Goal: Task Accomplishment & Management: Manage account settings

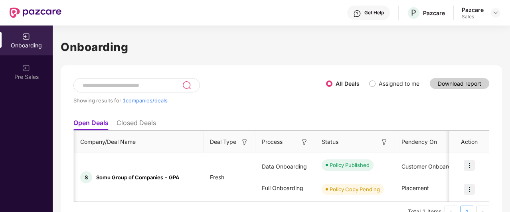
scroll to position [0, 466]
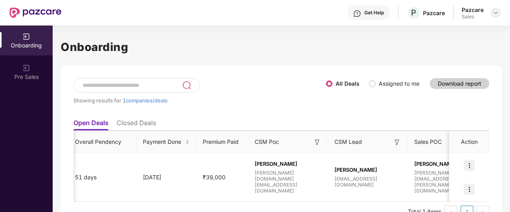
click at [495, 12] on img at bounding box center [495, 13] width 6 height 6
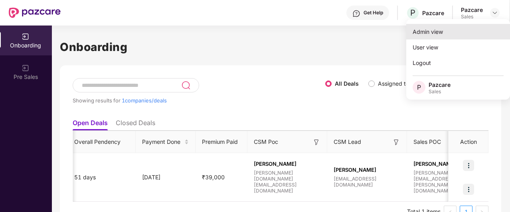
click at [448, 32] on div "Admin view" at bounding box center [458, 32] width 104 height 16
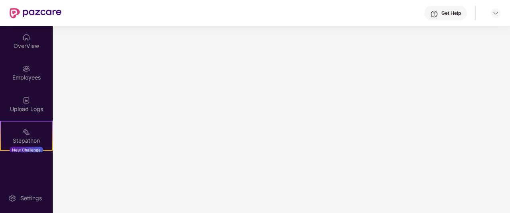
scroll to position [0, 0]
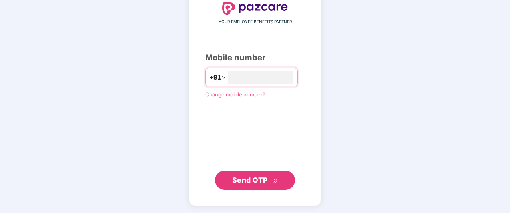
type input "**********"
click at [269, 173] on button "Send OTP" at bounding box center [255, 179] width 80 height 19
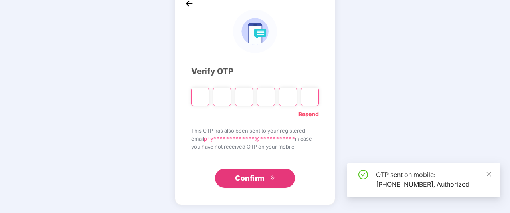
scroll to position [47, 0]
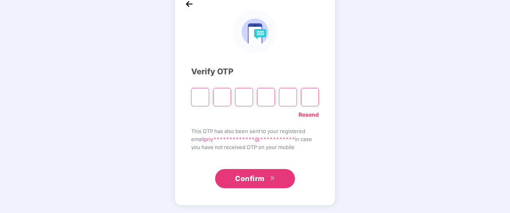
type input "*"
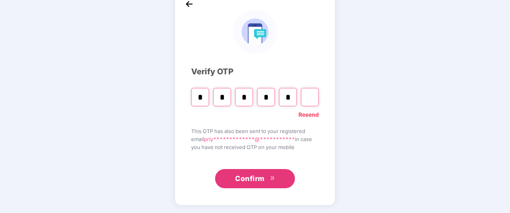
type input "*"
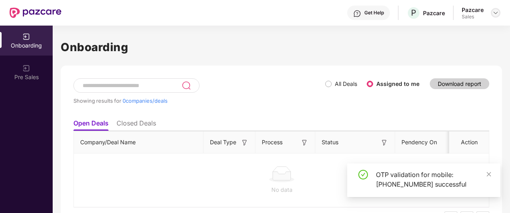
click at [495, 12] on img at bounding box center [495, 13] width 6 height 6
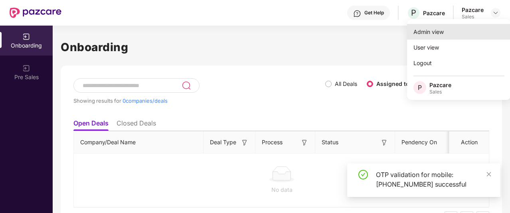
click at [451, 28] on div "Admin view" at bounding box center [459, 32] width 104 height 16
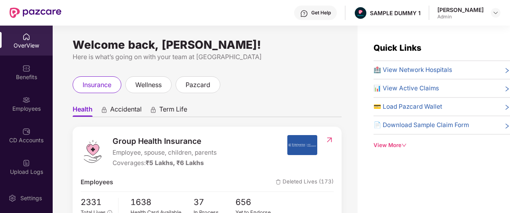
drag, startPoint x: 315, startPoint y: 18, endPoint x: 308, endPoint y: 13, distance: 9.0
click at [308, 13] on div "Get Help" at bounding box center [315, 13] width 43 height 14
click at [214, 104] on ul "Health Accidental Term Life" at bounding box center [207, 109] width 269 height 16
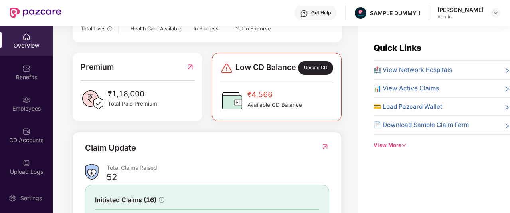
scroll to position [184, 0]
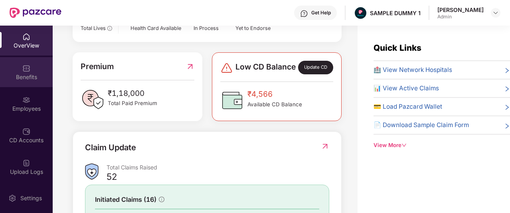
click at [28, 63] on div at bounding box center [26, 67] width 8 height 8
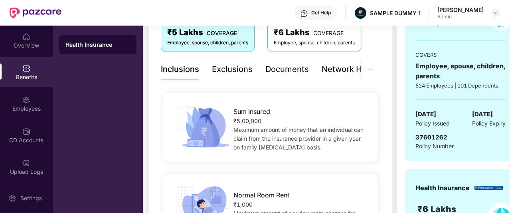
scroll to position [152, 0]
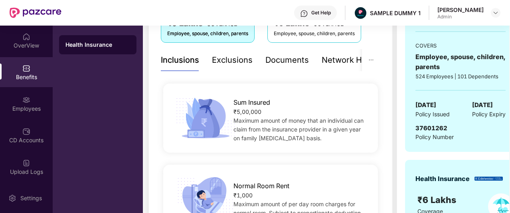
click at [231, 63] on div "Exclusions" at bounding box center [232, 60] width 41 height 12
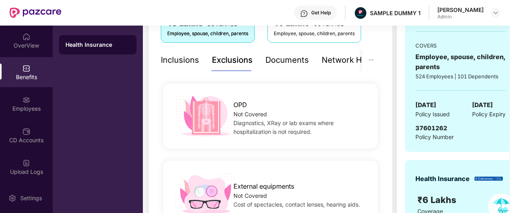
click at [181, 59] on div "Inclusions" at bounding box center [180, 60] width 38 height 12
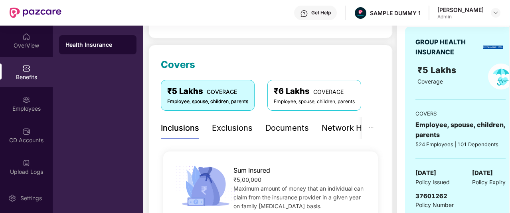
scroll to position [84, 0]
click at [280, 127] on div "Documents" at bounding box center [286, 128] width 43 height 12
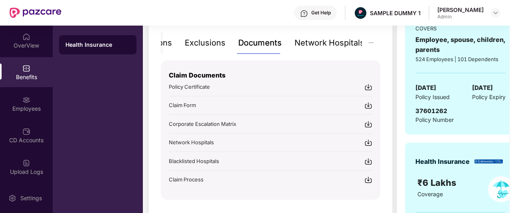
scroll to position [170, 0]
click at [319, 50] on div "Network Hospitals" at bounding box center [329, 43] width 70 height 22
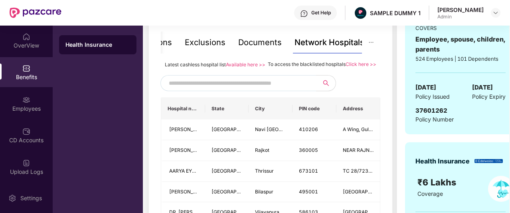
scroll to position [188, 0]
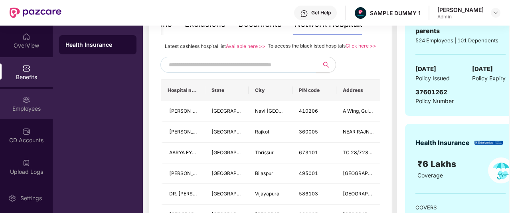
click at [22, 99] on img at bounding box center [26, 100] width 8 height 8
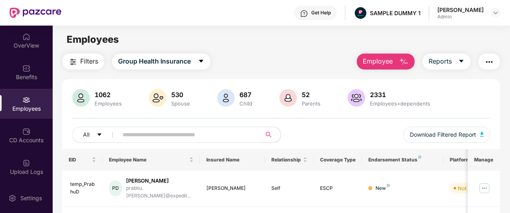
click at [371, 63] on span "Employee" at bounding box center [378, 61] width 30 height 10
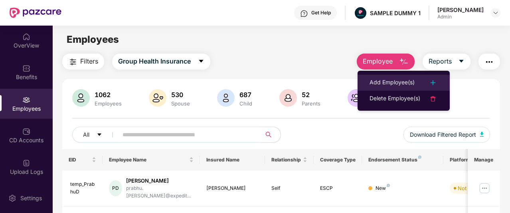
click at [383, 80] on div "Add Employee(s)" at bounding box center [391, 83] width 45 height 10
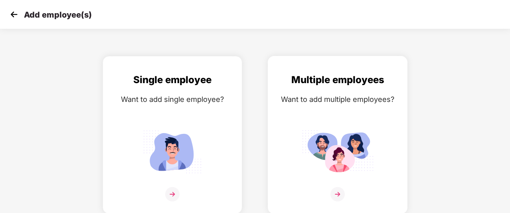
scroll to position [13, 13]
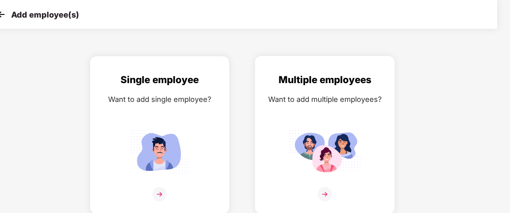
click at [330, 193] on img at bounding box center [325, 194] width 14 height 14
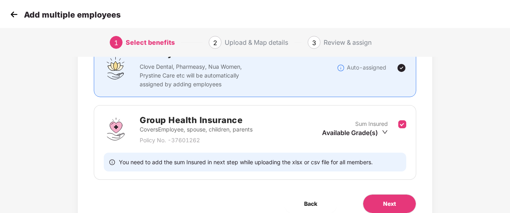
scroll to position [108, 1]
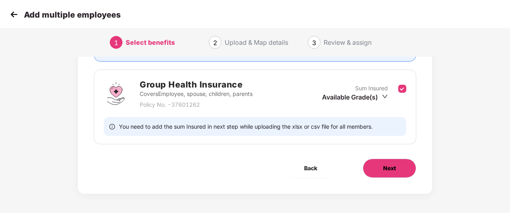
click at [400, 165] on button "Next" at bounding box center [389, 167] width 53 height 19
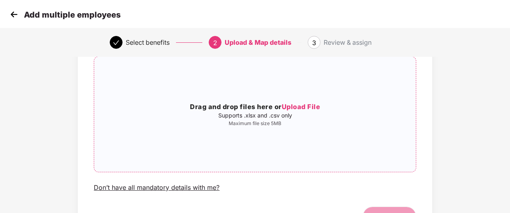
scroll to position [46, 1]
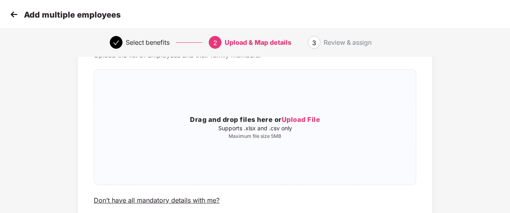
click at [16, 17] on img at bounding box center [14, 14] width 12 height 12
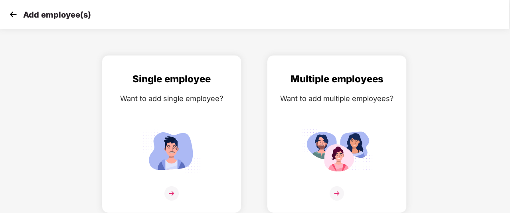
scroll to position [0, 13]
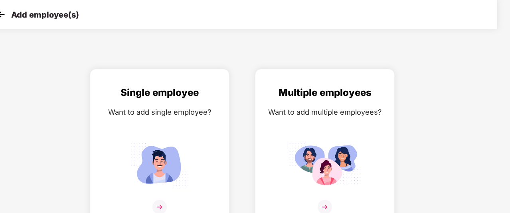
click at [0, 18] on img at bounding box center [1, 14] width 12 height 12
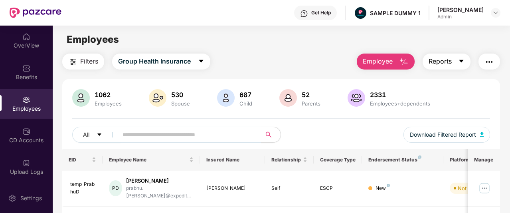
click at [438, 60] on span "Reports" at bounding box center [439, 61] width 23 height 10
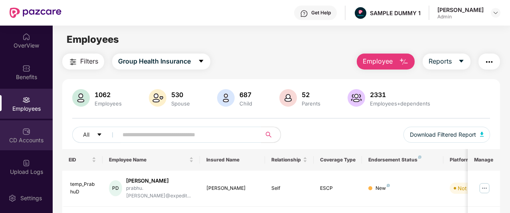
click at [35, 127] on div "CD Accounts" at bounding box center [26, 135] width 53 height 30
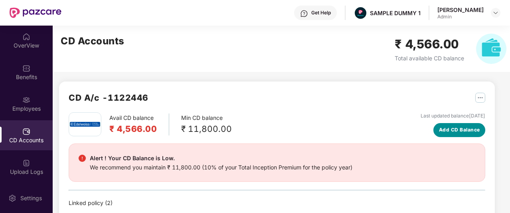
click at [446, 129] on span "Add CD Balance" at bounding box center [459, 130] width 41 height 8
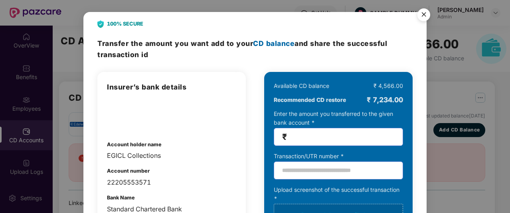
click at [420, 11] on img "Close" at bounding box center [423, 16] width 22 height 22
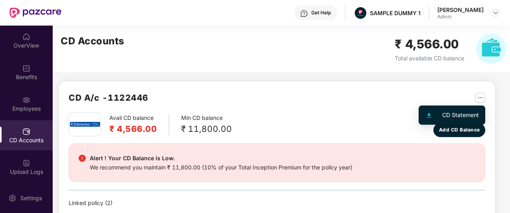
click at [479, 101] on img "button" at bounding box center [480, 98] width 10 height 10
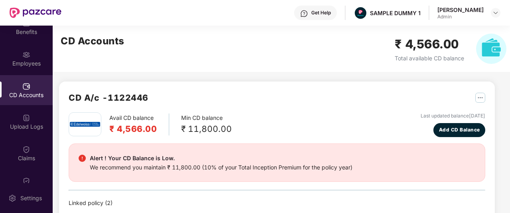
scroll to position [51, 0]
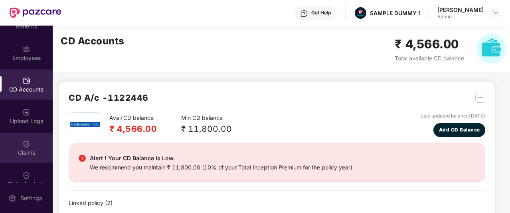
click at [26, 143] on img at bounding box center [26, 144] width 8 height 8
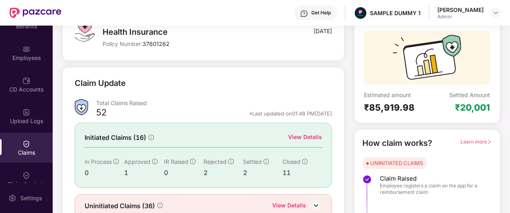
scroll to position [65, 0]
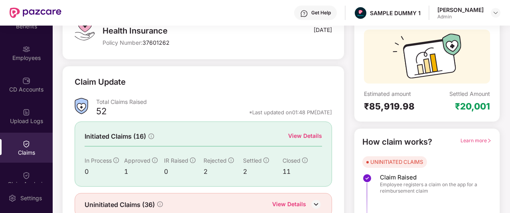
click at [301, 135] on div "View Details" at bounding box center [305, 135] width 34 height 9
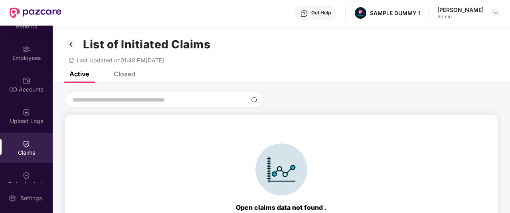
click at [129, 71] on div "Closed" at bounding box center [125, 74] width 22 height 8
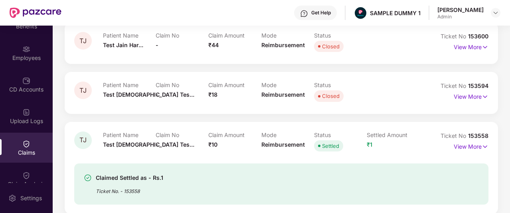
scroll to position [94, 0]
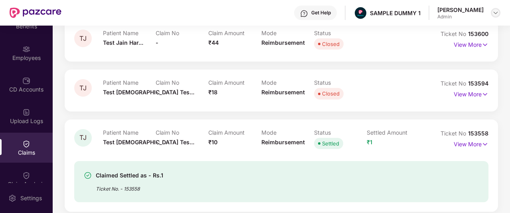
click at [496, 14] on img at bounding box center [495, 13] width 6 height 6
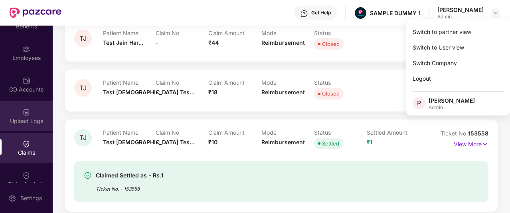
scroll to position [101, 0]
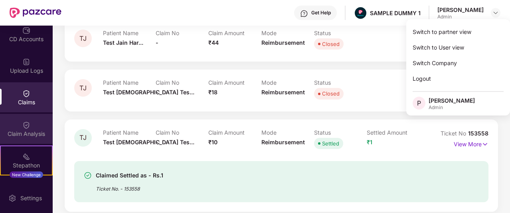
click at [42, 120] on div "Claim Analysis" at bounding box center [26, 129] width 53 height 30
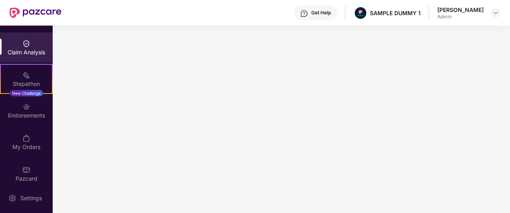
scroll to position [189, 0]
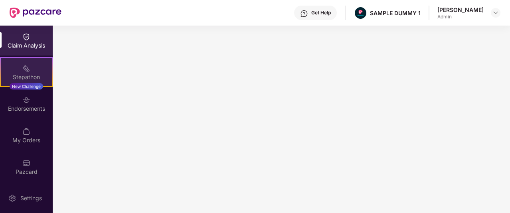
click at [28, 81] on div "Stepathon New Challenge" at bounding box center [26, 72] width 53 height 30
